Goal: Task Accomplishment & Management: Manage account settings

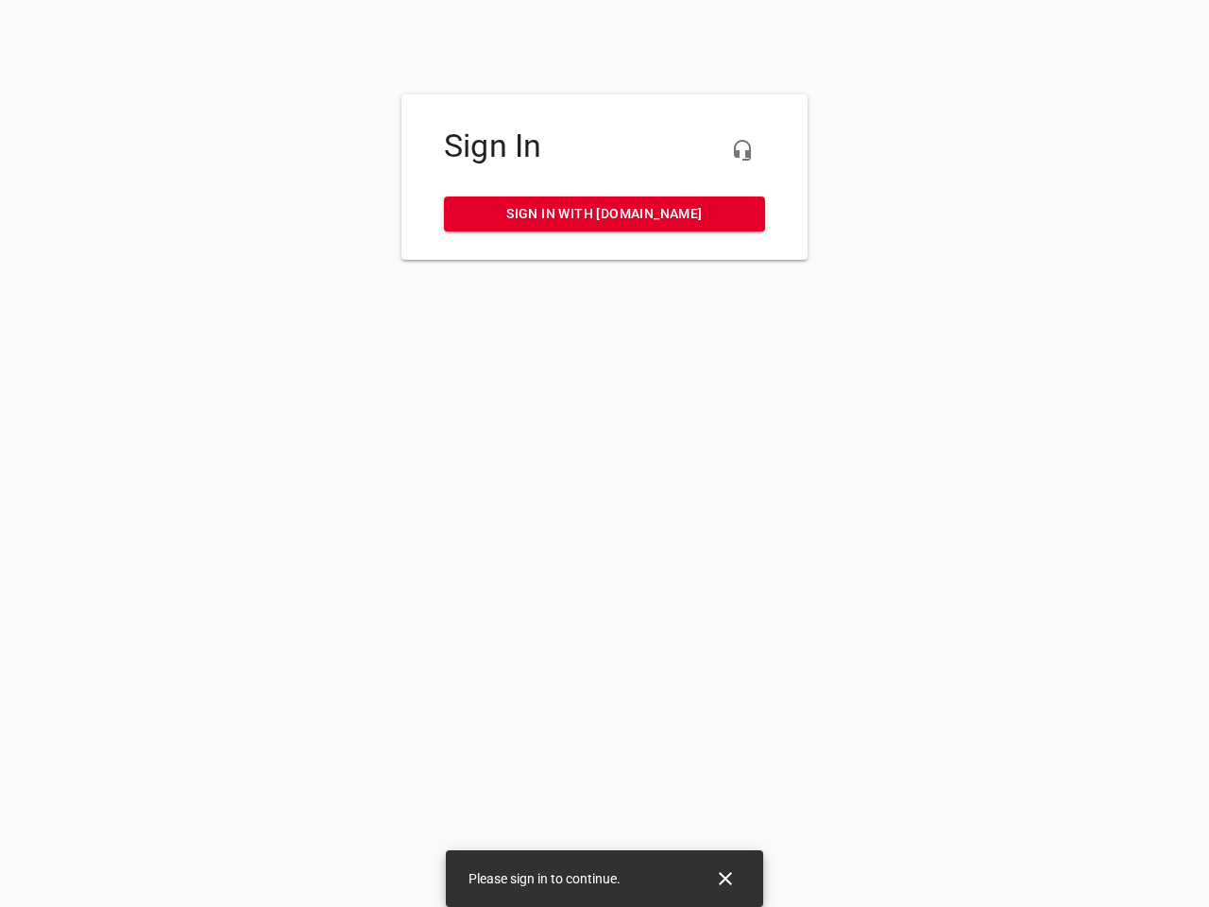
click at [743, 150] on icon "button" at bounding box center [742, 150] width 23 height 23
click at [726, 879] on icon "Close" at bounding box center [725, 878] width 13 height 13
click at [743, 150] on icon "button" at bounding box center [742, 150] width 23 height 23
click at [726, 879] on icon "Close" at bounding box center [725, 878] width 13 height 13
